Goal: Task Accomplishment & Management: Use online tool/utility

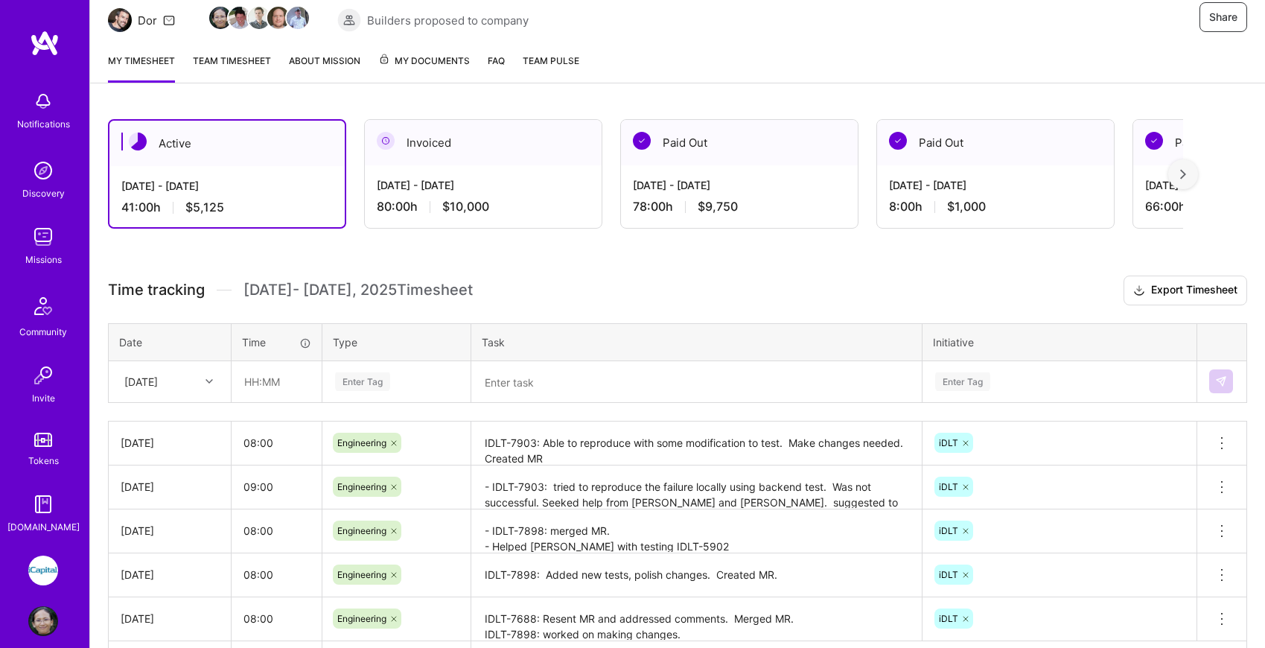
scroll to position [156, 0]
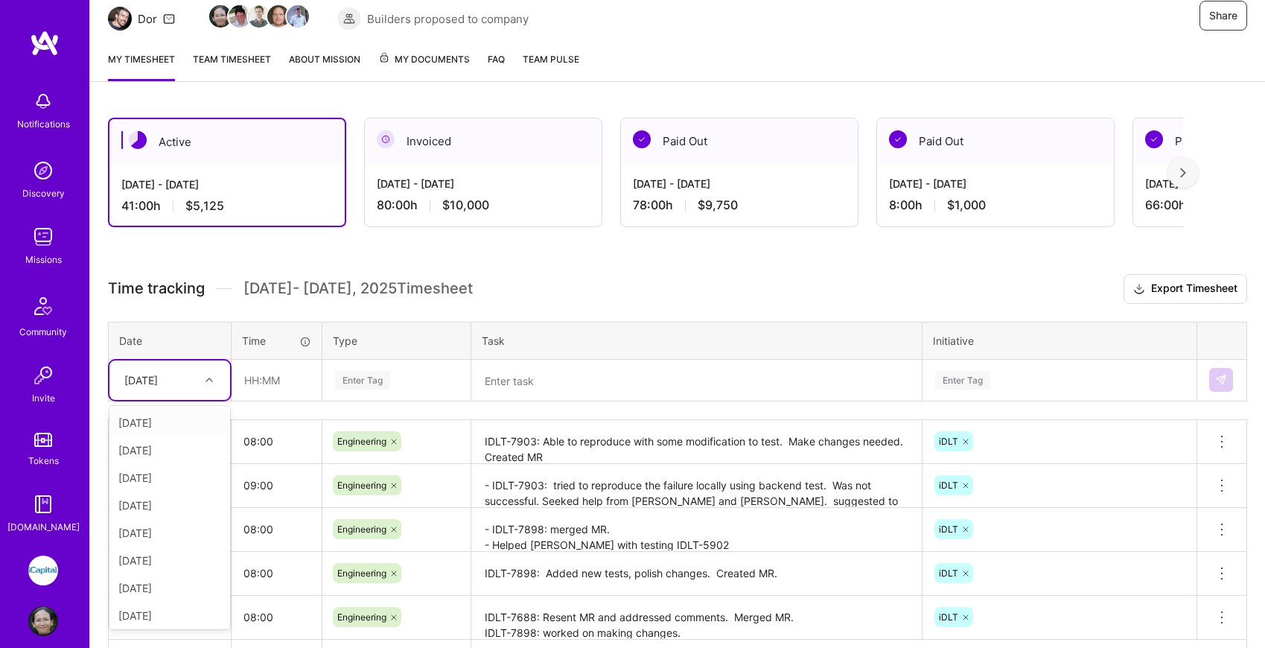
click at [211, 376] on icon at bounding box center [209, 379] width 7 height 7
click at [182, 613] on div "[DATE]" at bounding box center [169, 613] width 121 height 28
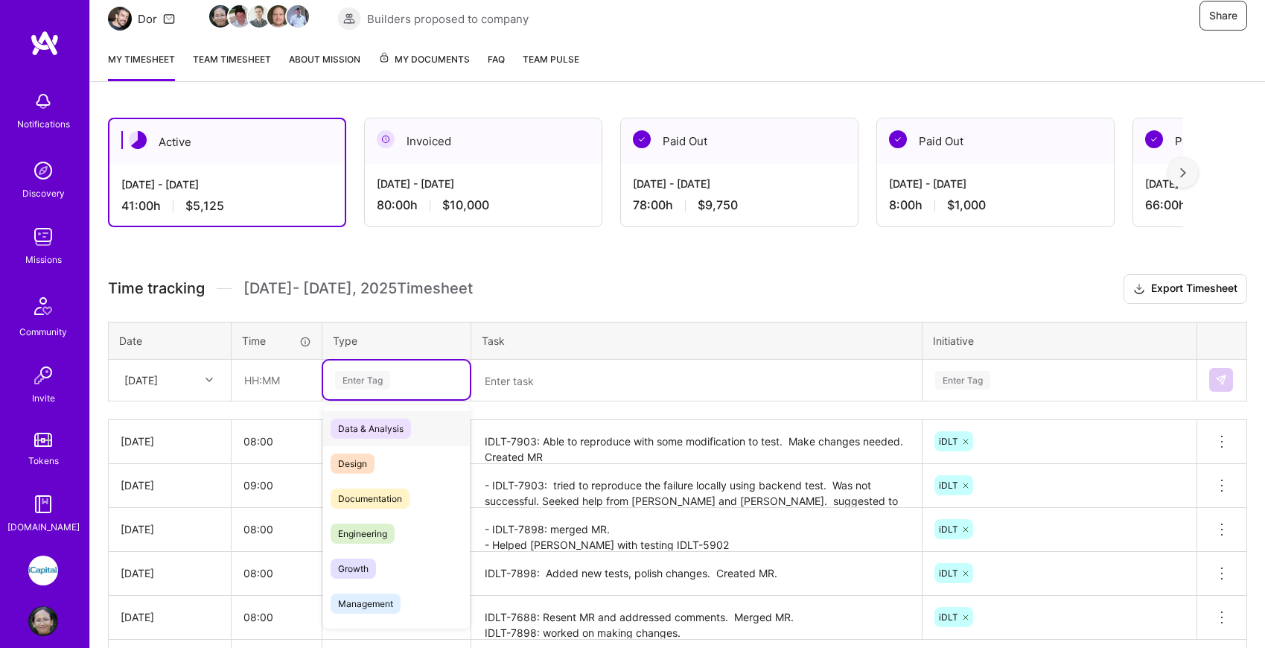
click at [375, 384] on div "Enter Tag" at bounding box center [362, 380] width 55 height 23
click at [389, 526] on span "Engineering" at bounding box center [363, 534] width 64 height 20
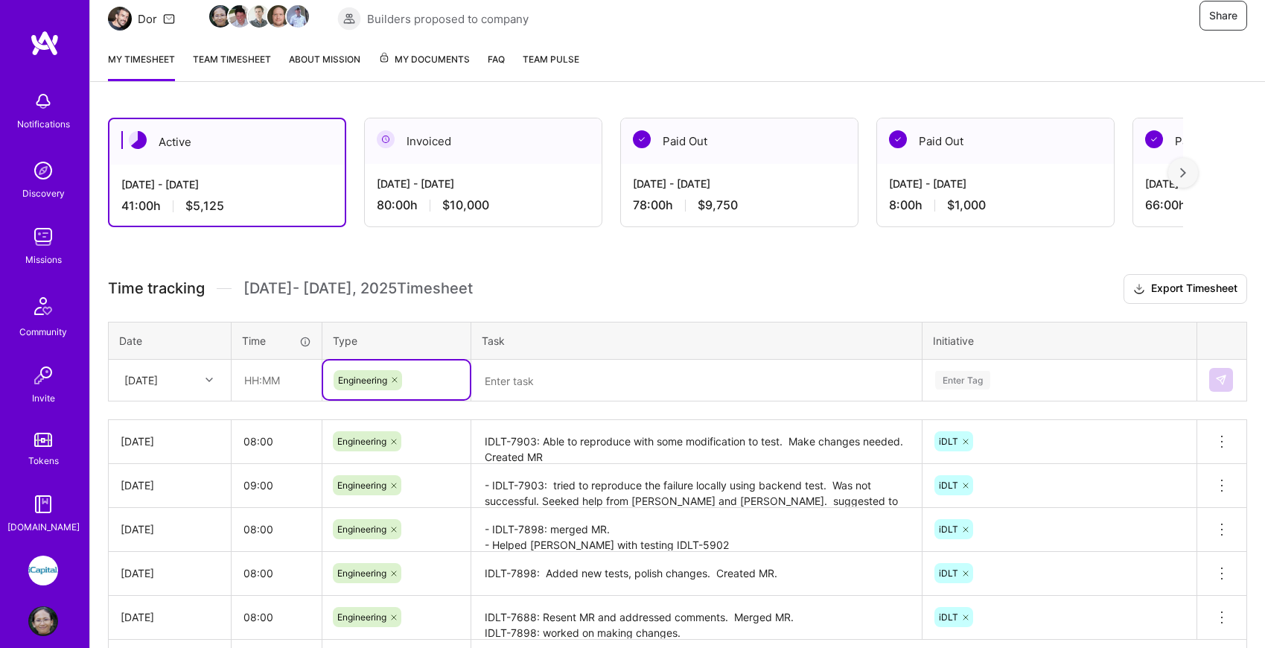
click at [635, 447] on textarea "IDLT-7903: Able to reproduce with some modification to test. Make changes neede…" at bounding box center [697, 441] width 448 height 41
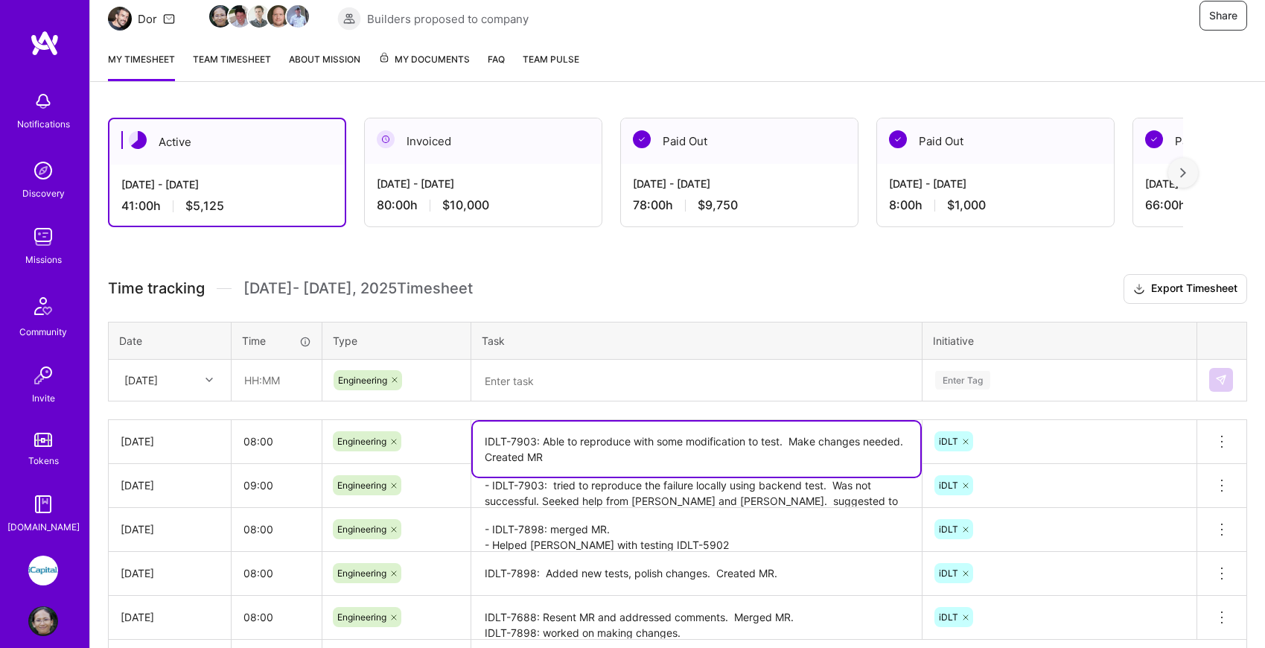
click at [524, 377] on textarea at bounding box center [697, 380] width 448 height 39
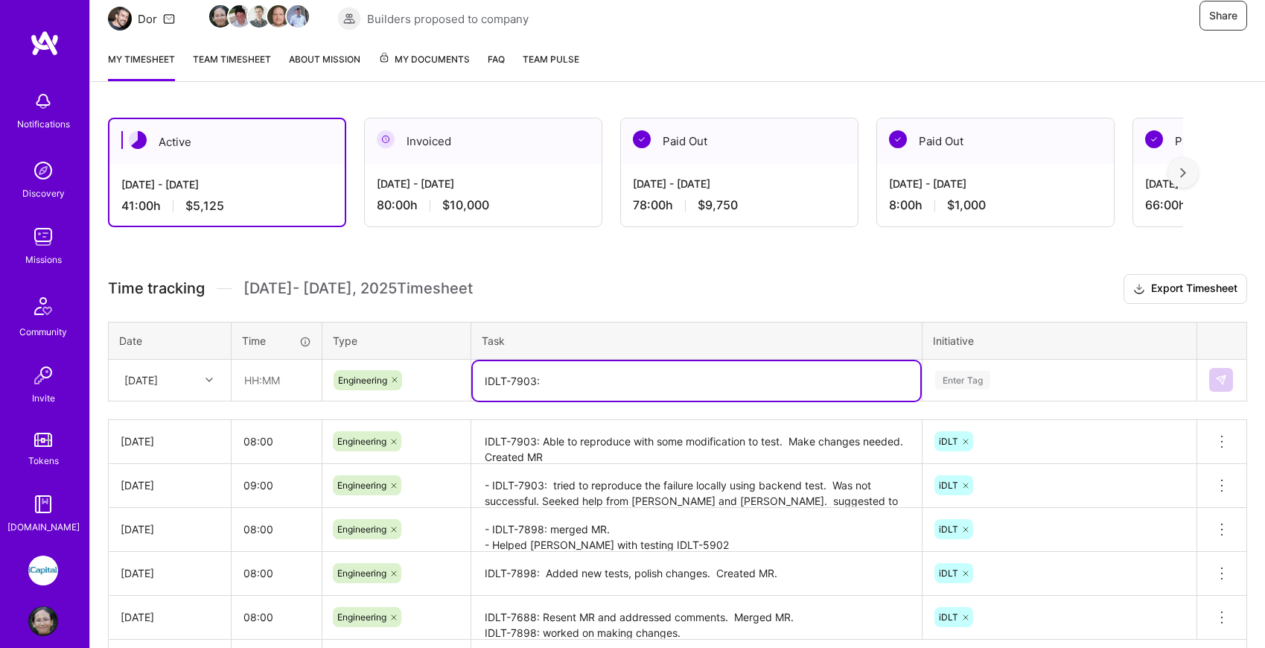
type textarea "IDLT-7903:"
click at [874, 451] on textarea "IDLT-7903: Able to reproduce with some modification to test. Make changes neede…" at bounding box center [697, 442] width 448 height 42
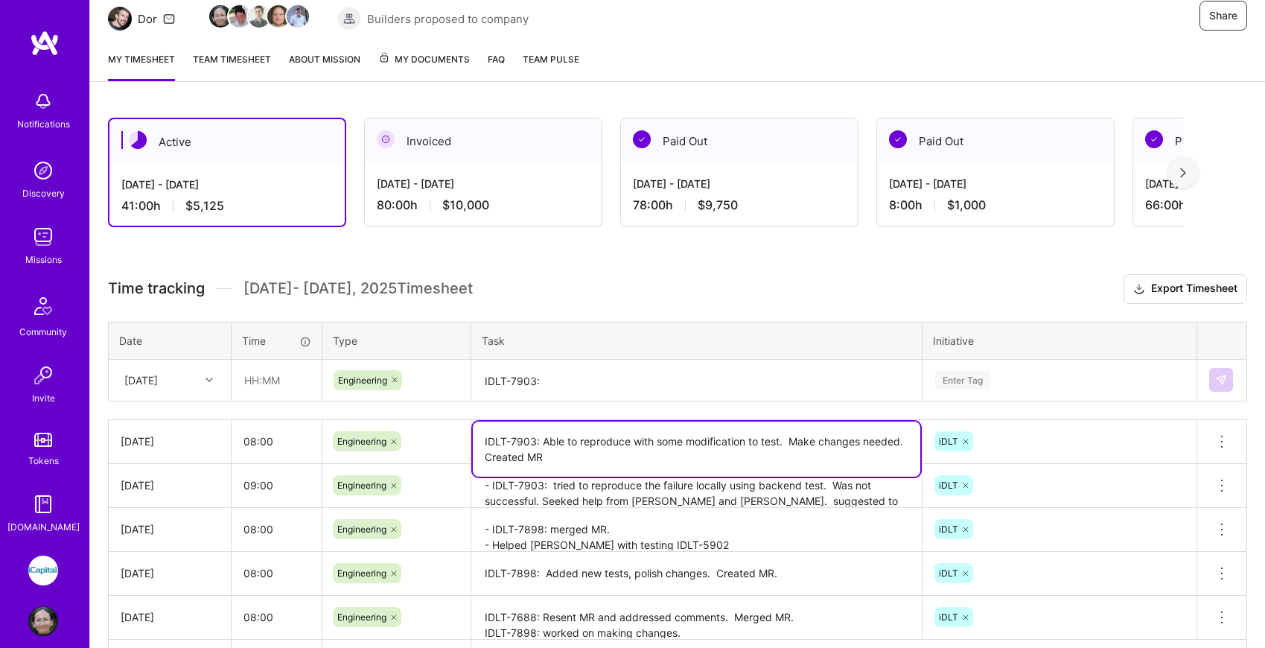
click at [865, 440] on textarea "IDLT-7903: Able to reproduce with some modification to test. Make changes neede…" at bounding box center [697, 448] width 448 height 55
type textarea "IDLT-7903: Able to reproduce with some modification to test. Make changes follo…"
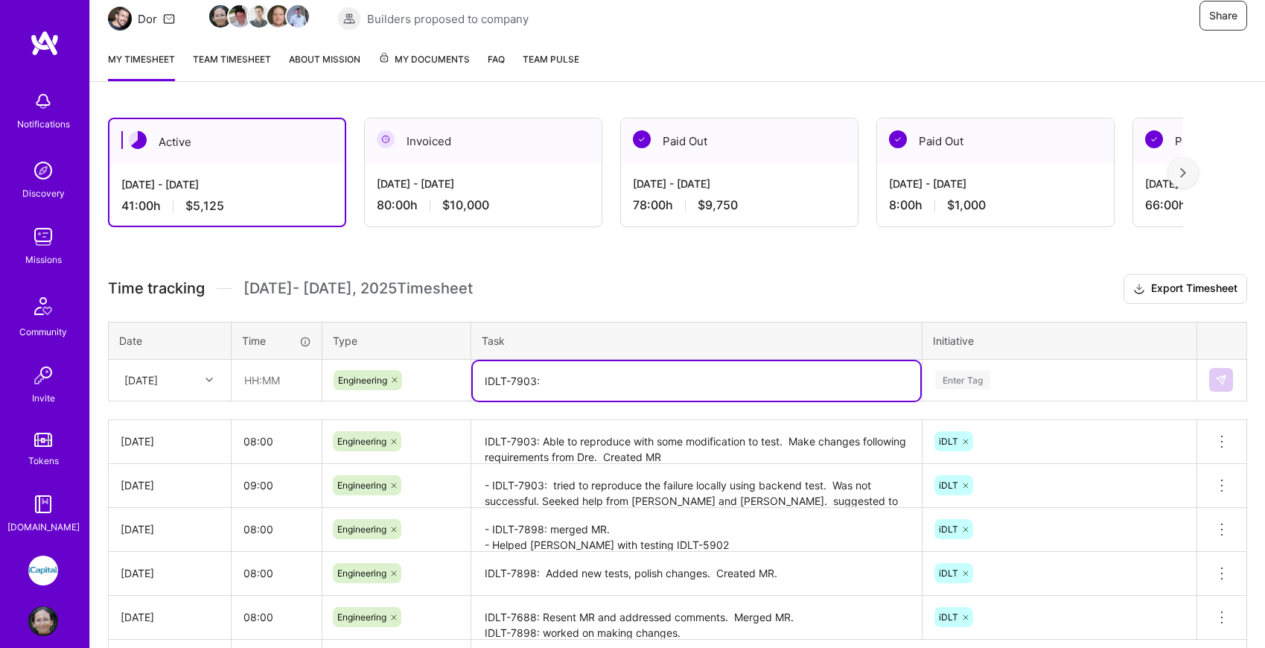
click at [744, 378] on textarea "IDLT-7903:" at bounding box center [697, 380] width 448 height 39
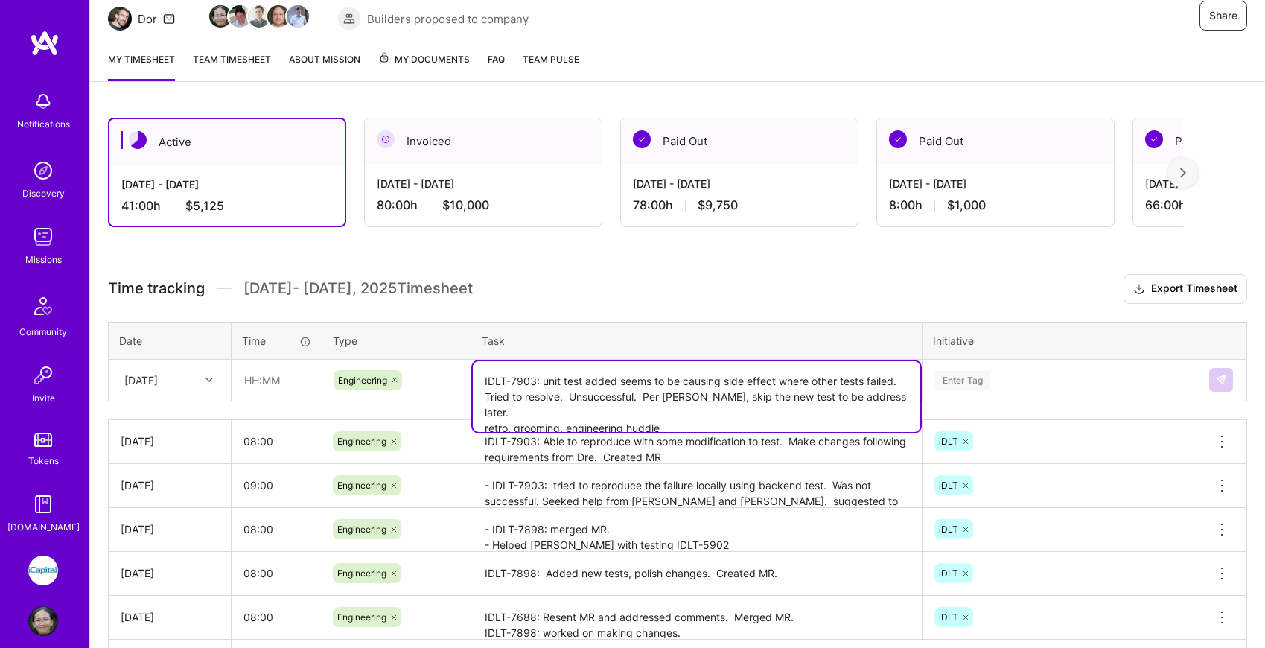
click at [483, 380] on textarea "IDLT-7903: unit test added seems to be causing side effect where other tests fa…" at bounding box center [697, 396] width 448 height 71
type textarea "- IDLT-7903: unit test added seems to be causing side effect where other tests …"
click at [1015, 369] on div "Enter Tag" at bounding box center [1059, 379] width 273 height 39
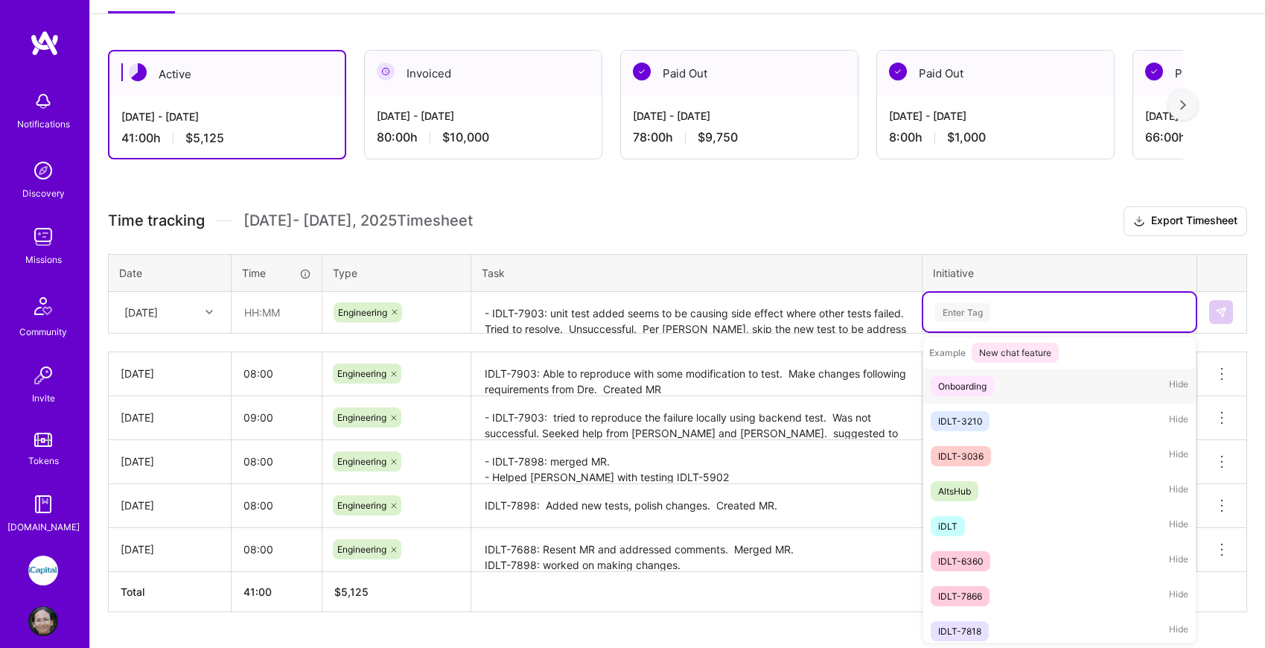
scroll to position [258, 0]
click at [969, 519] on div "iDLT Hide" at bounding box center [1059, 523] width 273 height 35
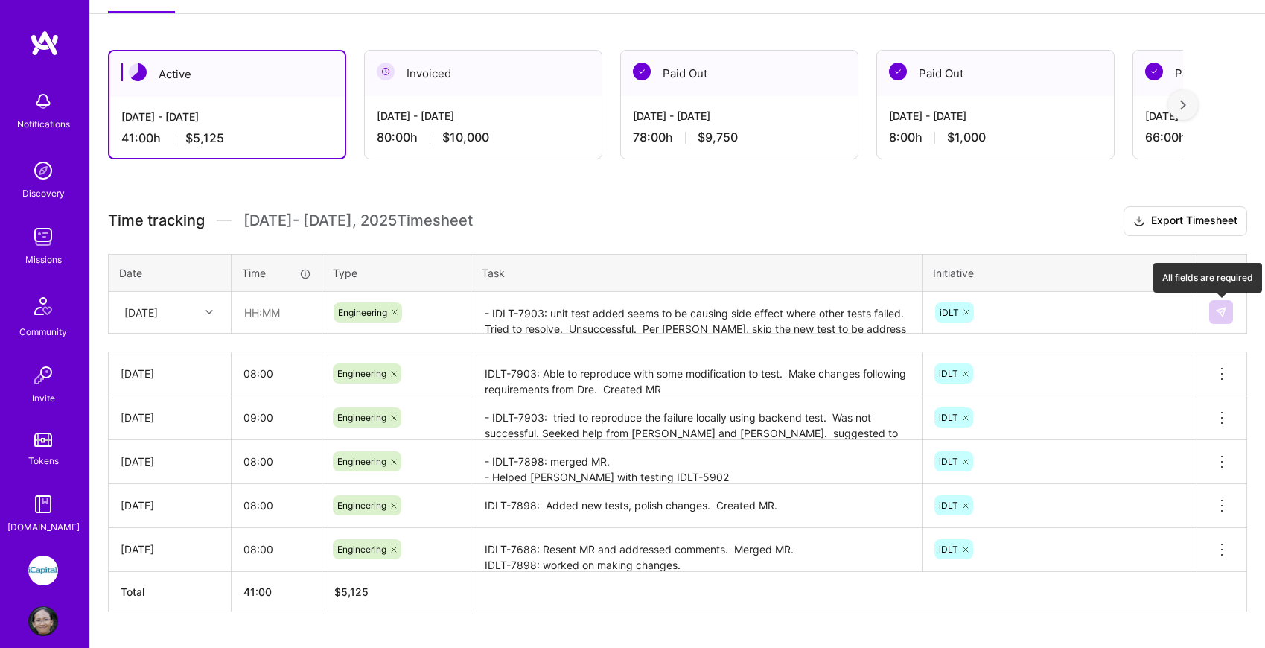
click at [1217, 311] on img at bounding box center [1221, 312] width 12 height 12
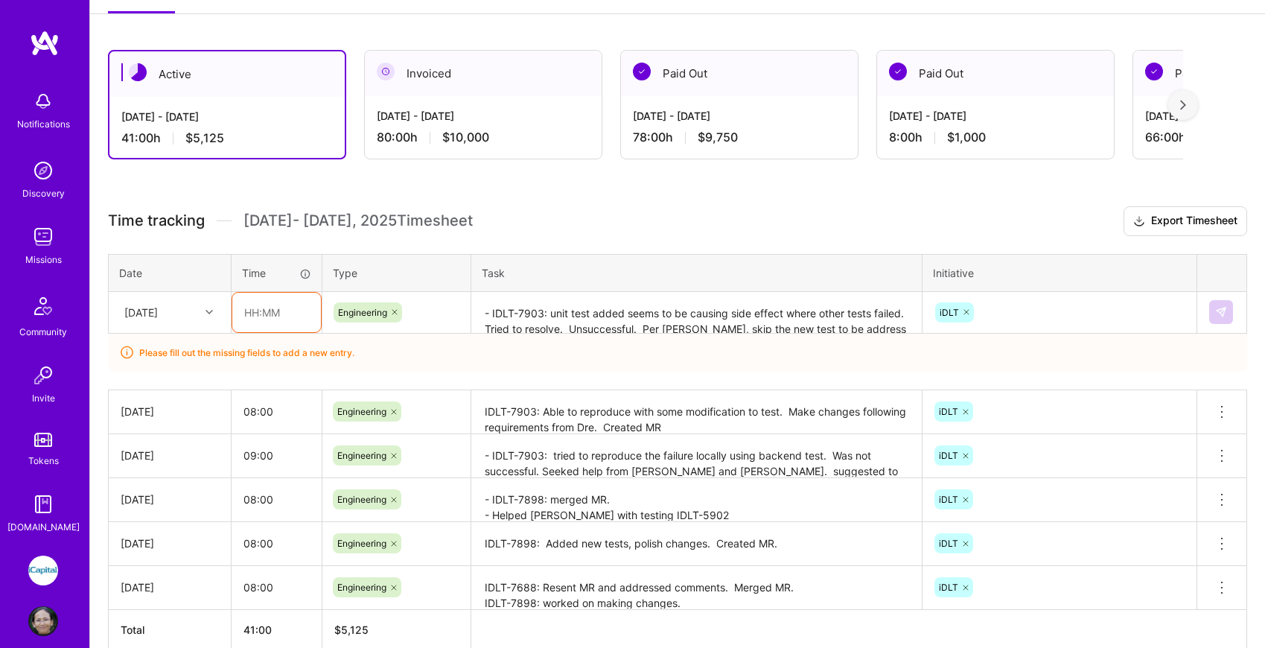
click at [241, 308] on input "text" at bounding box center [276, 312] width 89 height 39
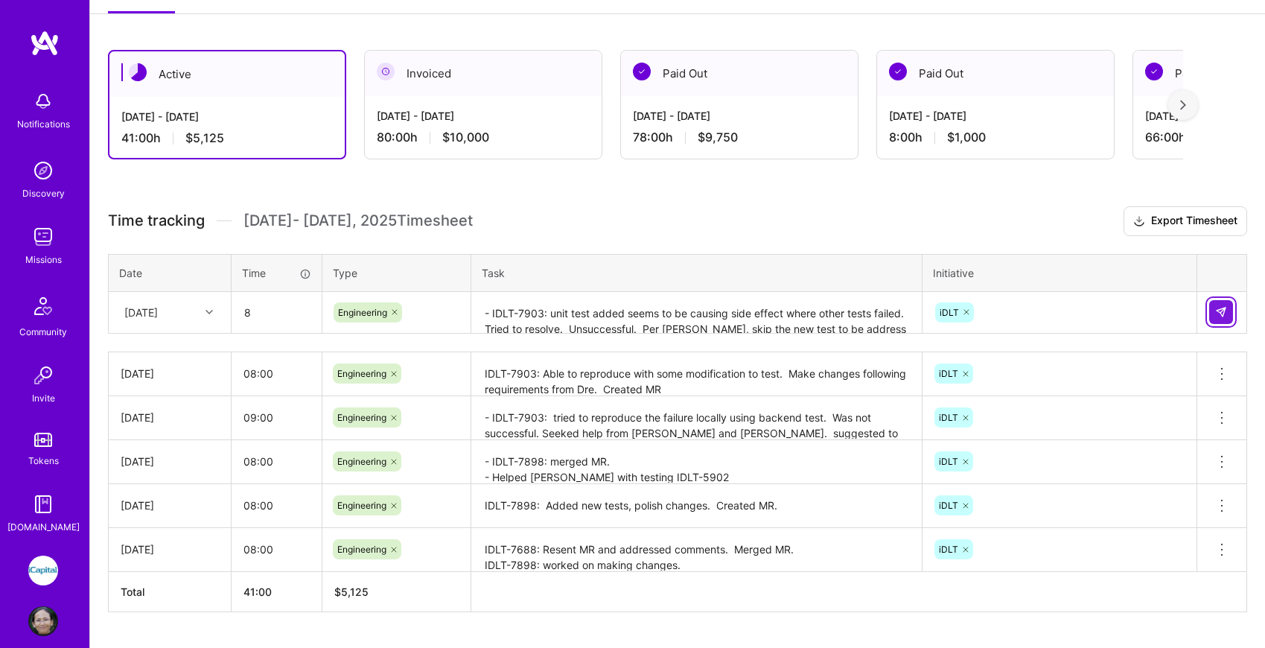
type input "08:00"
click at [1219, 308] on img at bounding box center [1221, 312] width 12 height 12
